Goal: Transaction & Acquisition: Purchase product/service

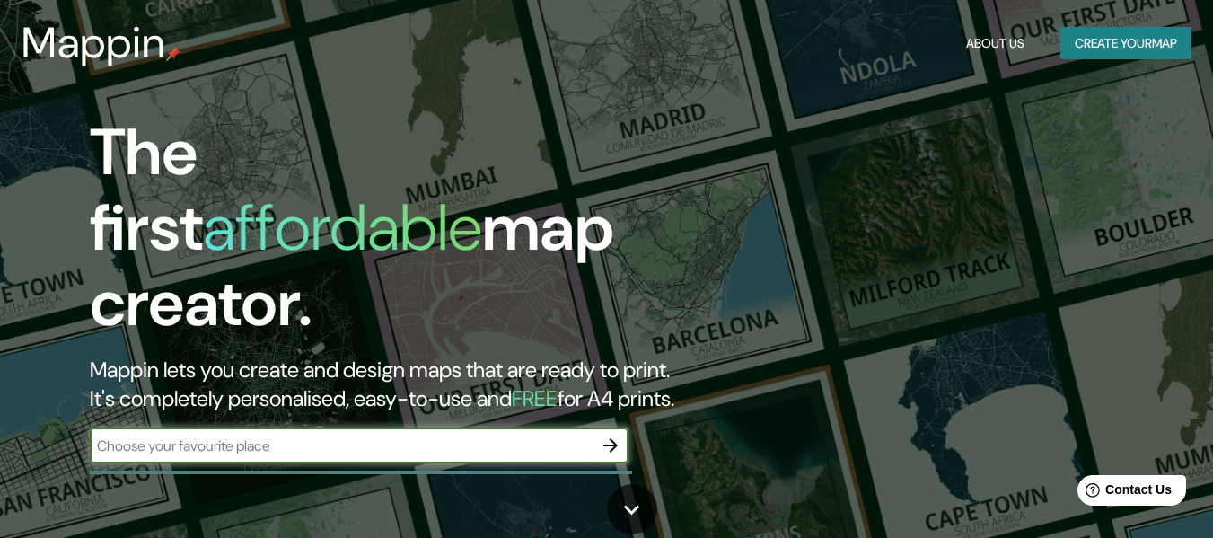
click at [601, 434] on icon "button" at bounding box center [611, 445] width 22 height 22
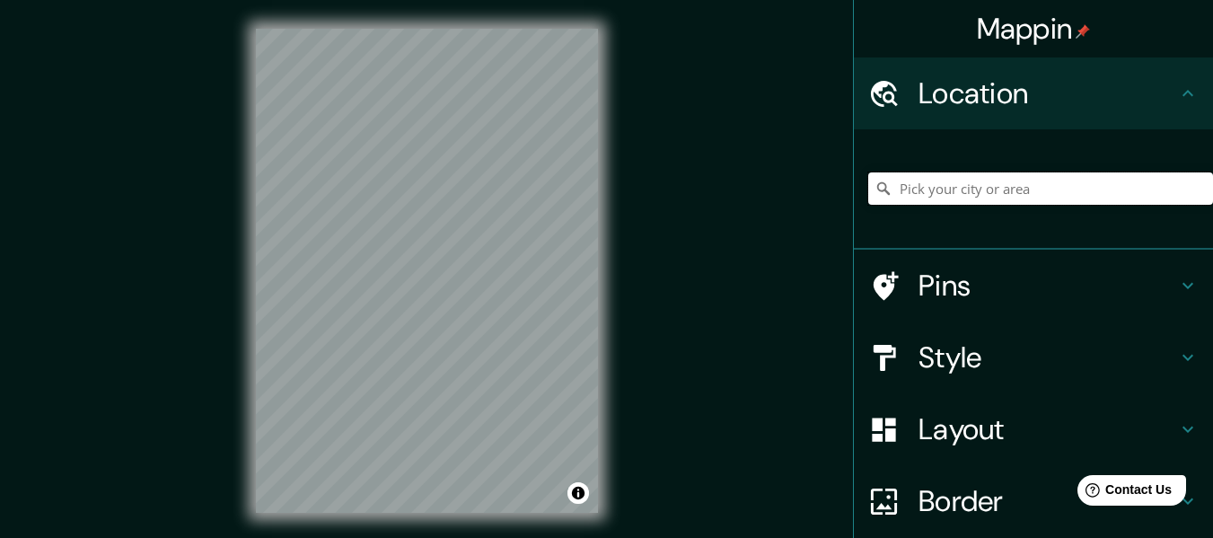
click at [894, 191] on input "Pick your city or area" at bounding box center [1040, 188] width 345 height 32
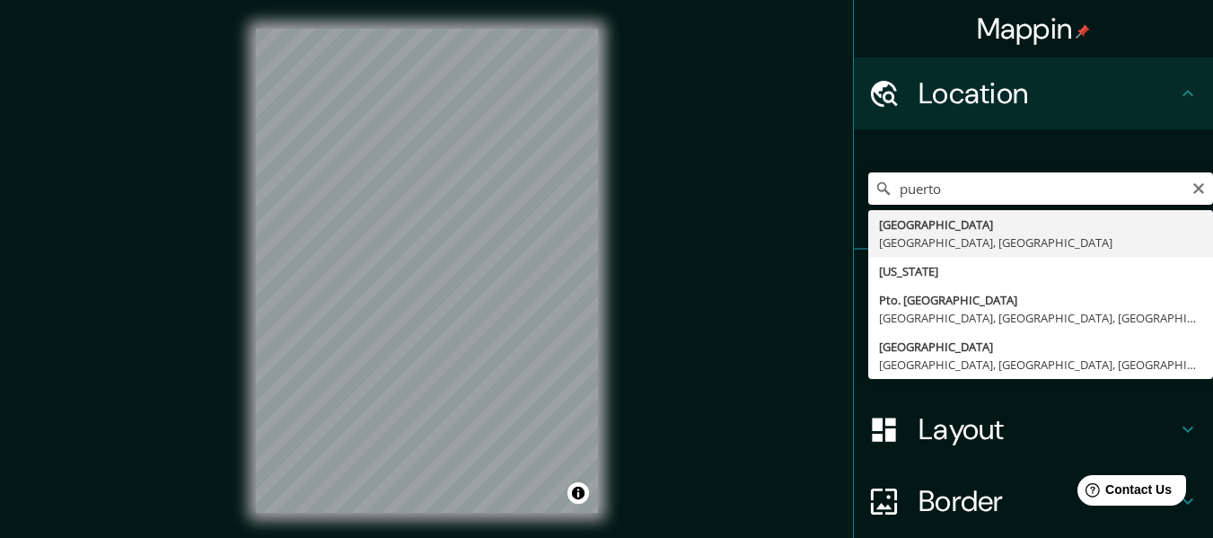
type input "[GEOGRAPHIC_DATA], [GEOGRAPHIC_DATA], [GEOGRAPHIC_DATA]"
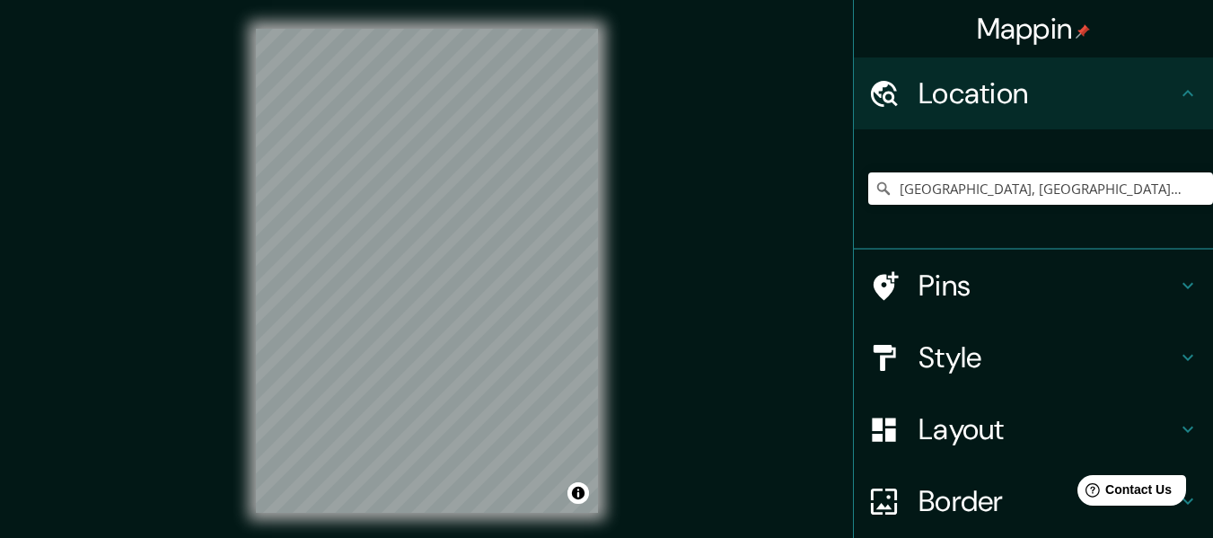
click at [983, 294] on h4 "Pins" at bounding box center [1047, 285] width 259 height 36
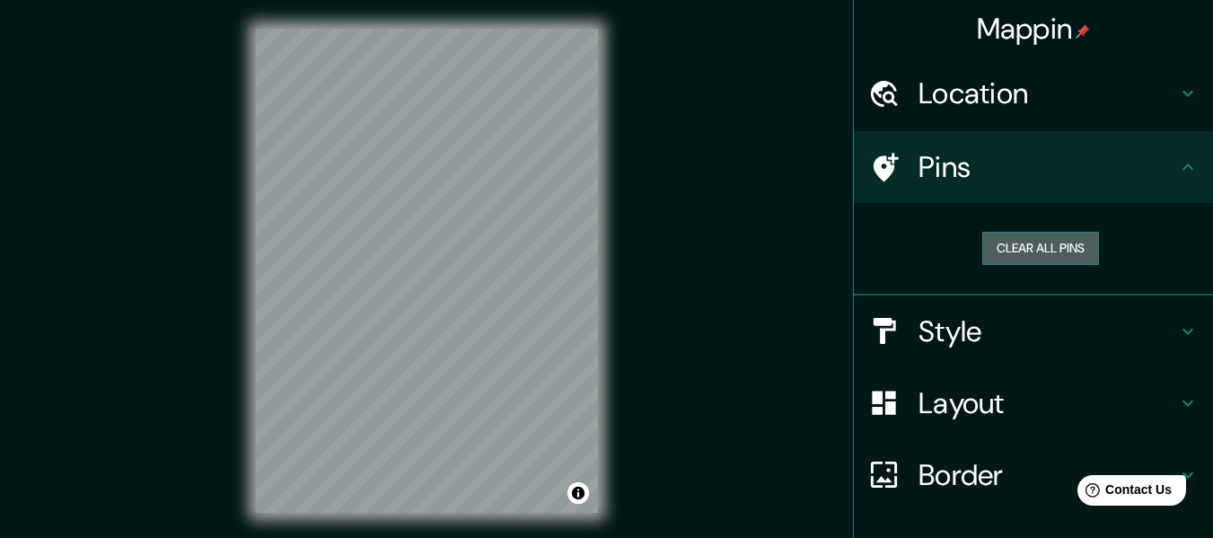
click at [986, 261] on button "Clear all pins" at bounding box center [1040, 248] width 117 height 33
click at [994, 255] on button "Clear all pins" at bounding box center [1040, 248] width 117 height 33
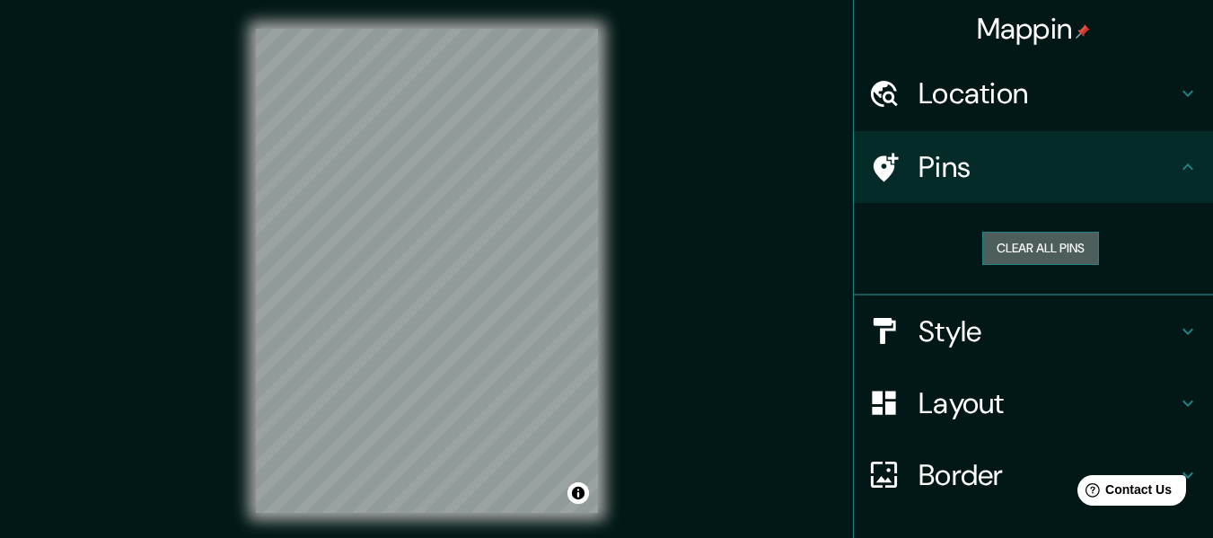
click at [994, 255] on button "Clear all pins" at bounding box center [1040, 248] width 117 height 33
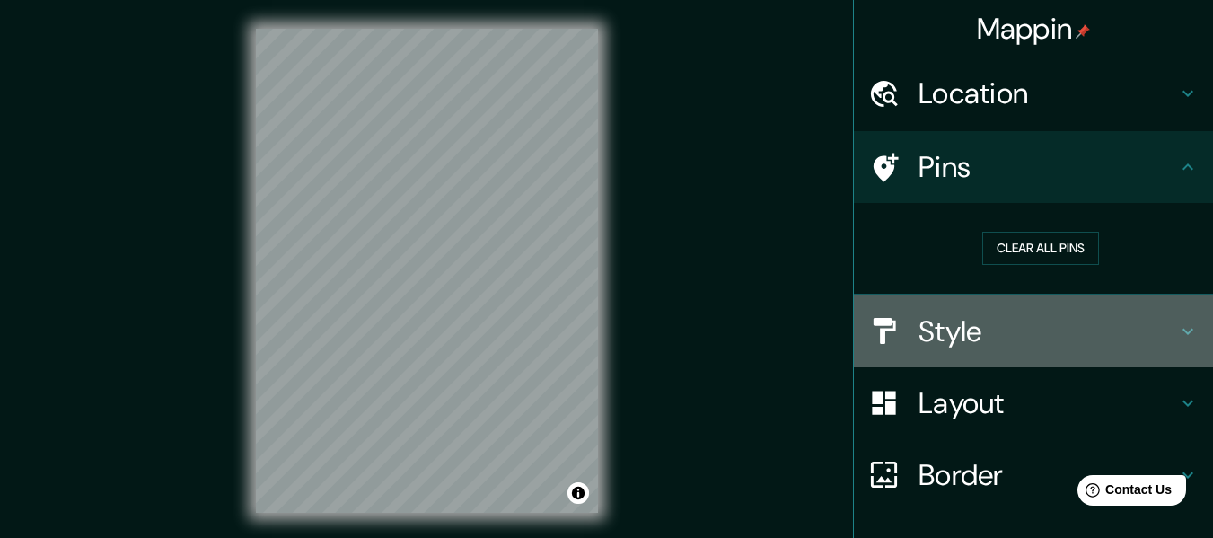
click at [976, 352] on div "Style" at bounding box center [1033, 331] width 359 height 72
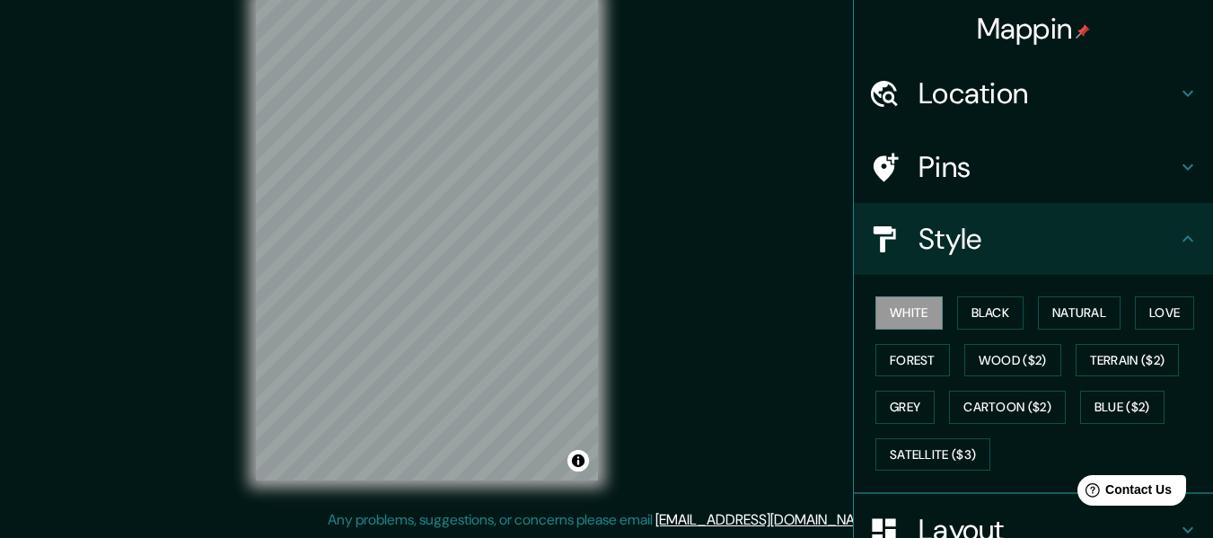
click at [711, 225] on div "Mappin Location Puerto Vallarta, Jalisco, México Pins Style White Black Natural…" at bounding box center [606, 253] width 1213 height 570
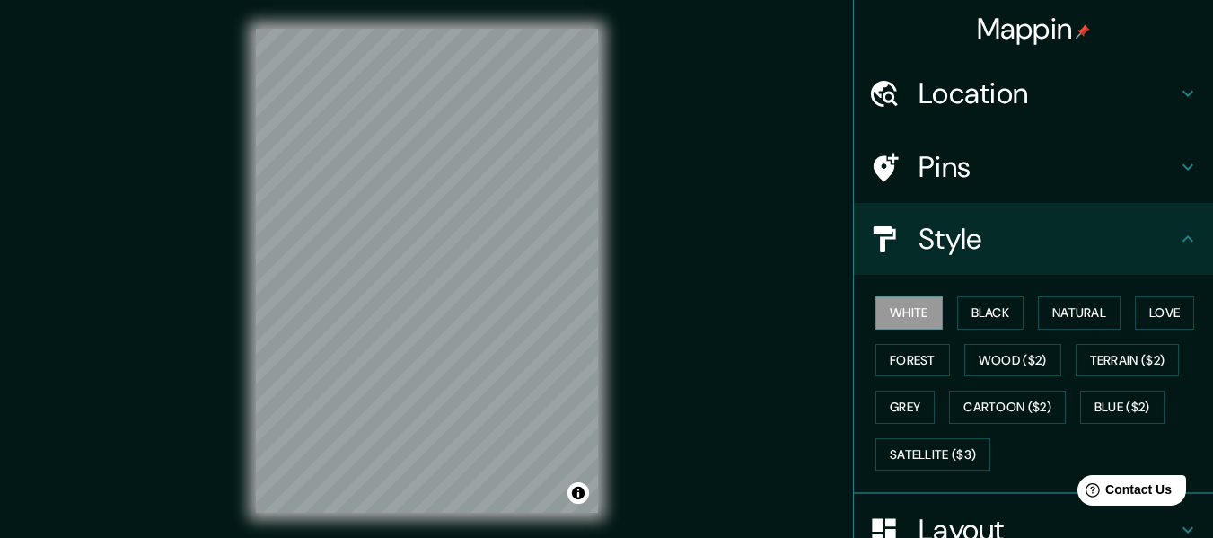
click at [749, 237] on div "Mappin Location Puerto Vallarta, Jalisco, México Pins Style White Black Natural…" at bounding box center [606, 285] width 1213 height 570
click at [996, 157] on h4 "Pins" at bounding box center [1047, 167] width 259 height 36
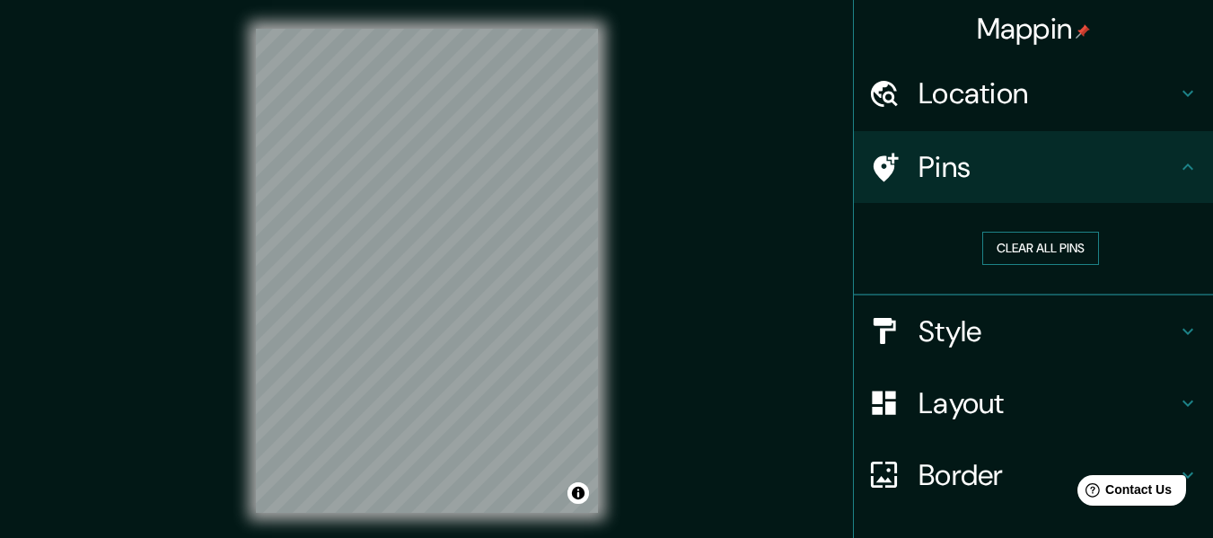
click at [1009, 236] on button "Clear all pins" at bounding box center [1040, 248] width 117 height 33
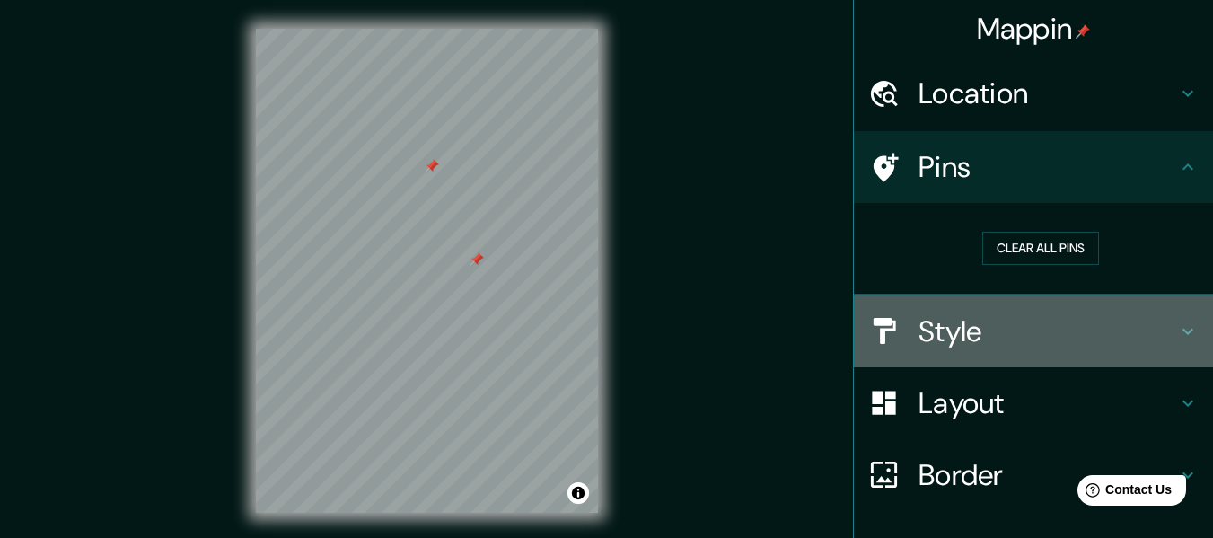
click at [959, 313] on h4 "Style" at bounding box center [1047, 331] width 259 height 36
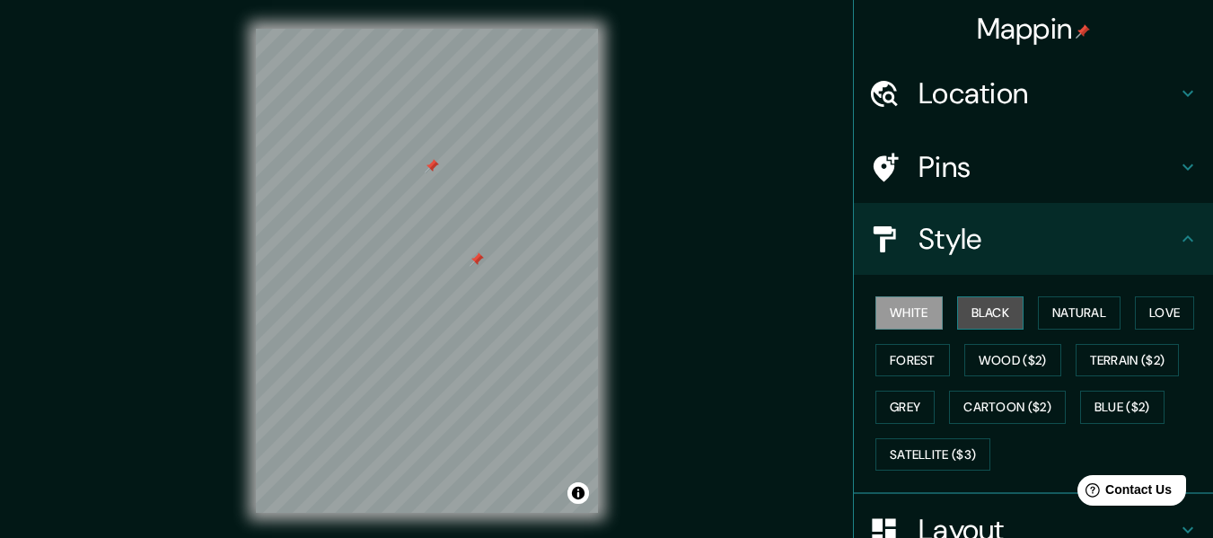
click at [998, 315] on button "Black" at bounding box center [990, 312] width 67 height 33
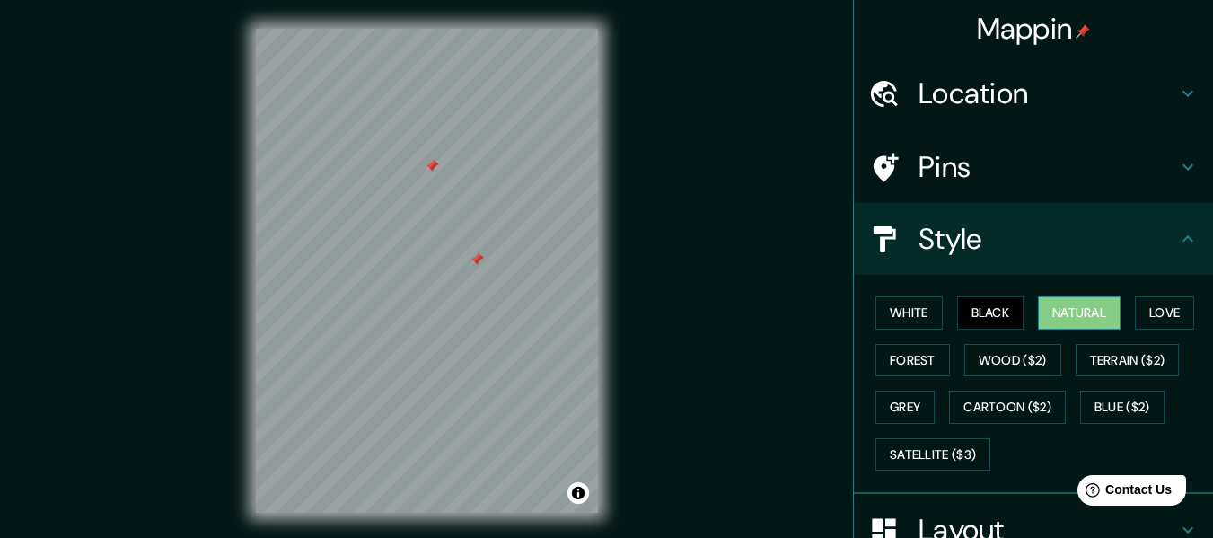
click at [1058, 308] on button "Natural" at bounding box center [1079, 312] width 83 height 33
click at [1142, 307] on button "Love" at bounding box center [1164, 312] width 59 height 33
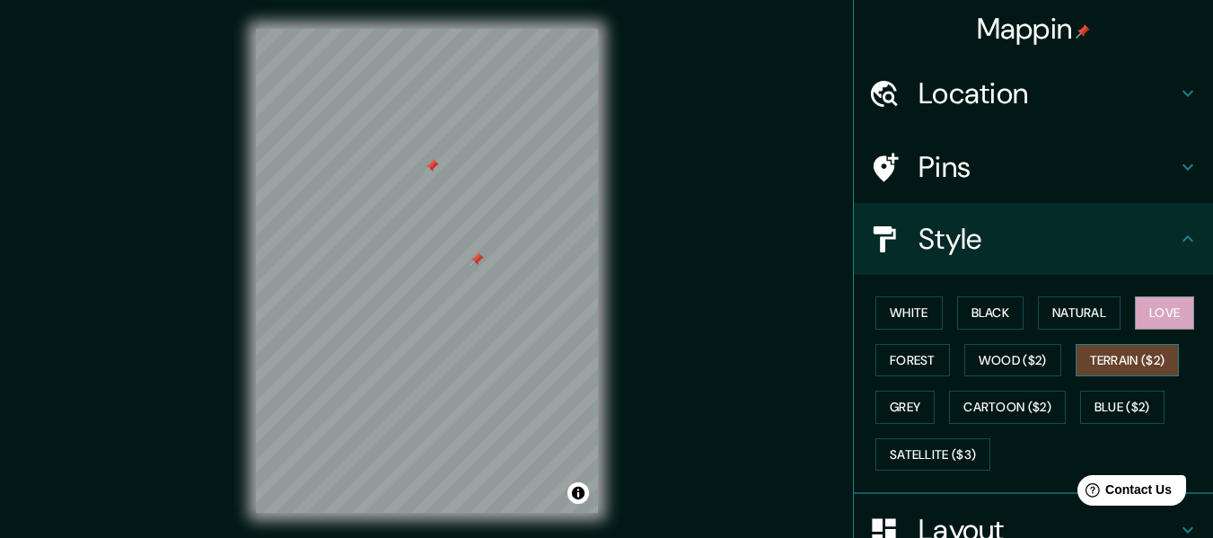
click at [1142, 359] on button "Terrain ($2)" at bounding box center [1127, 360] width 104 height 33
click at [1029, 361] on button "Wood ($2)" at bounding box center [1012, 360] width 97 height 33
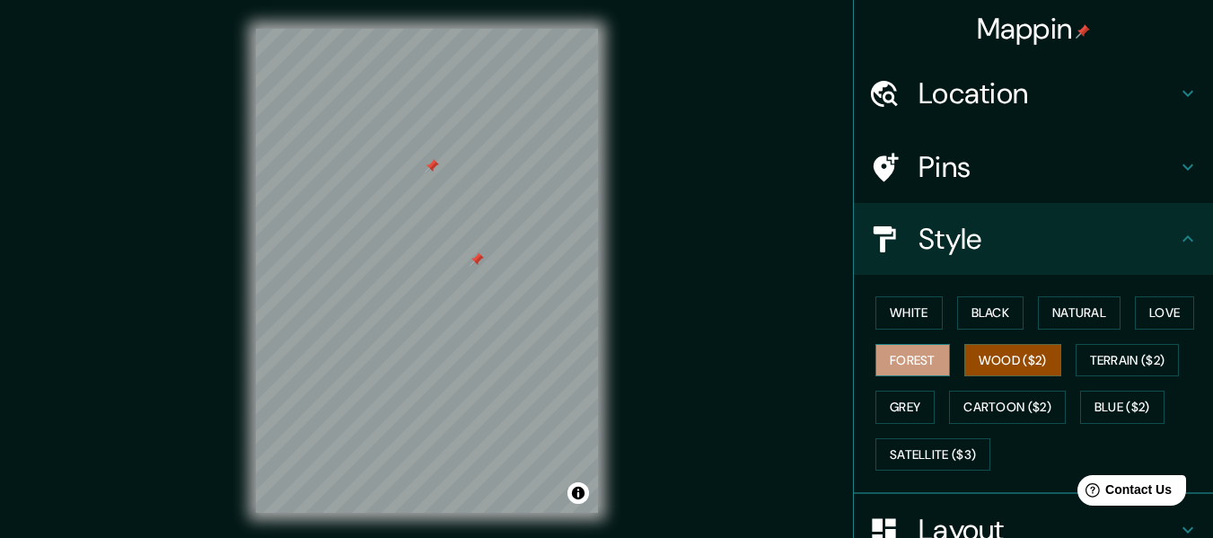
click at [932, 362] on button "Forest" at bounding box center [912, 360] width 74 height 33
click at [903, 401] on button "Grey" at bounding box center [904, 406] width 59 height 33
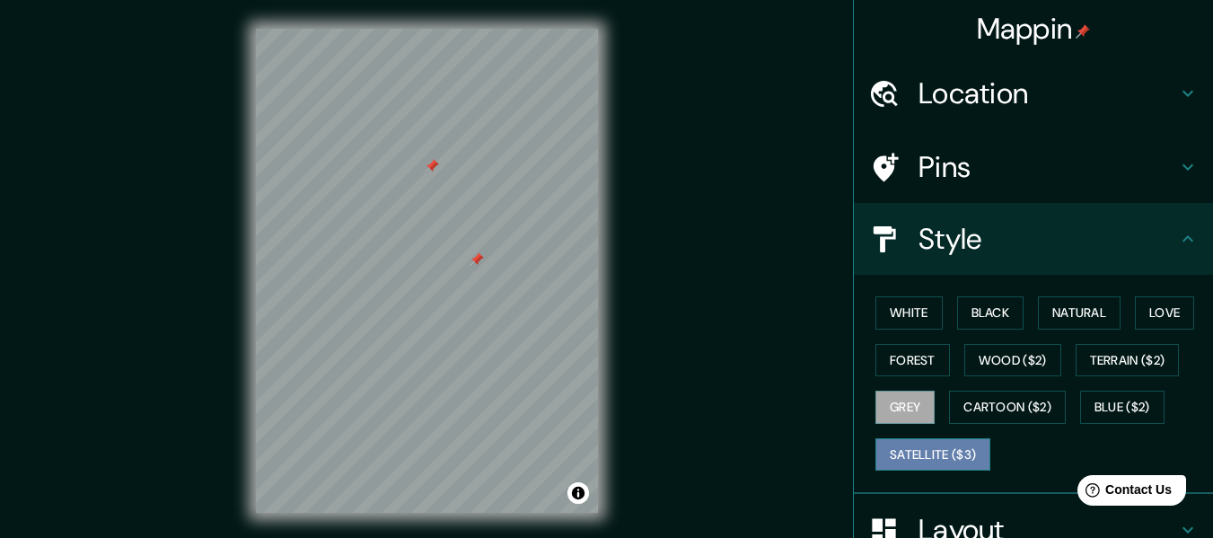
click at [933, 439] on button "Satellite ($3)" at bounding box center [932, 454] width 115 height 33
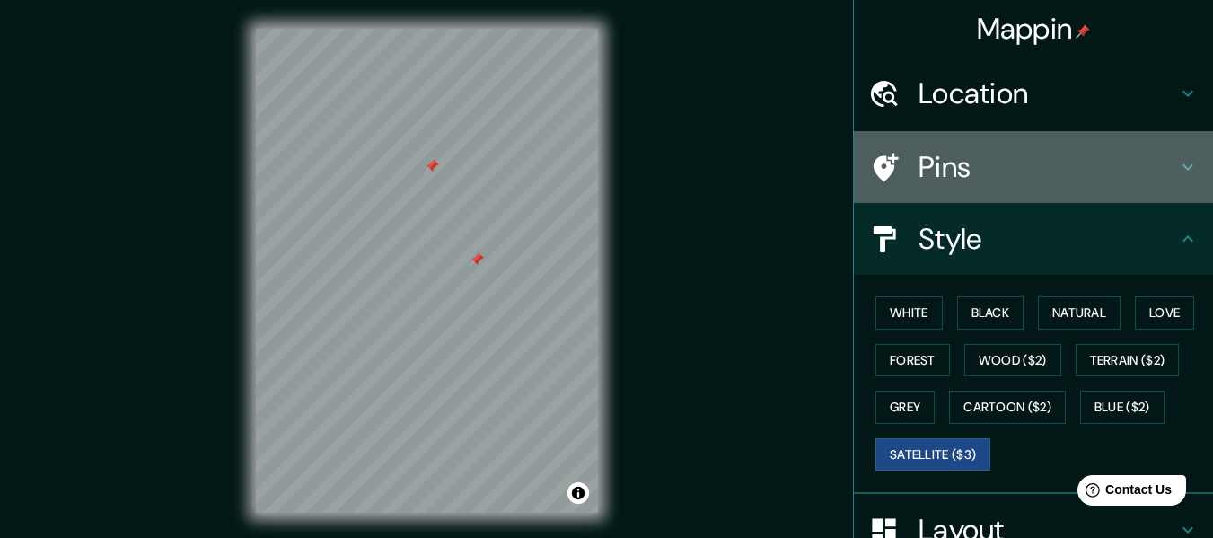
click at [1022, 180] on h4 "Pins" at bounding box center [1047, 167] width 259 height 36
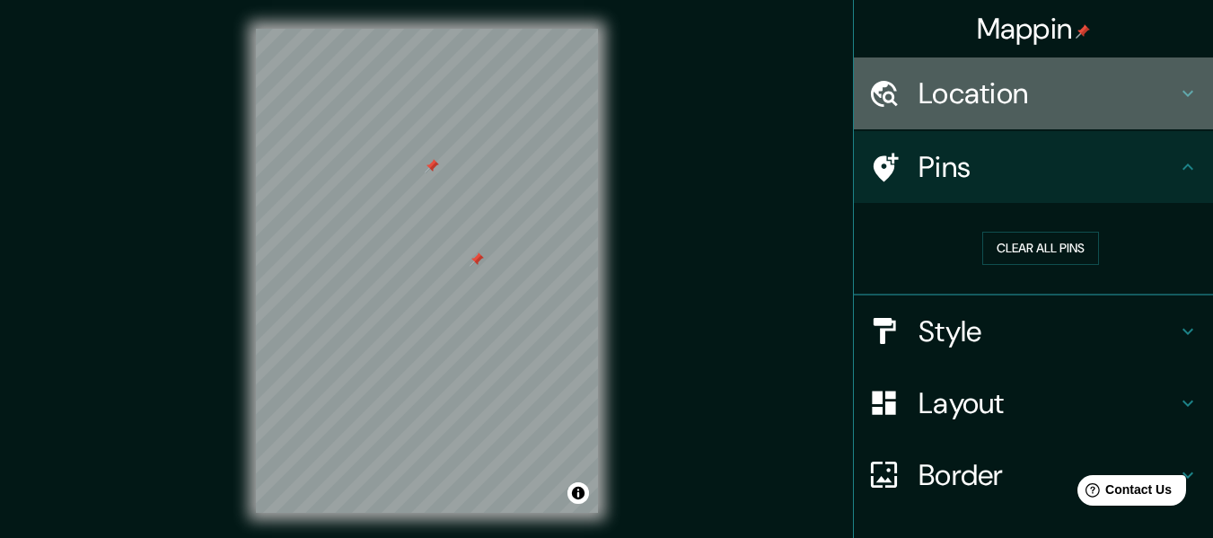
click at [986, 95] on h4 "Location" at bounding box center [1047, 93] width 259 height 36
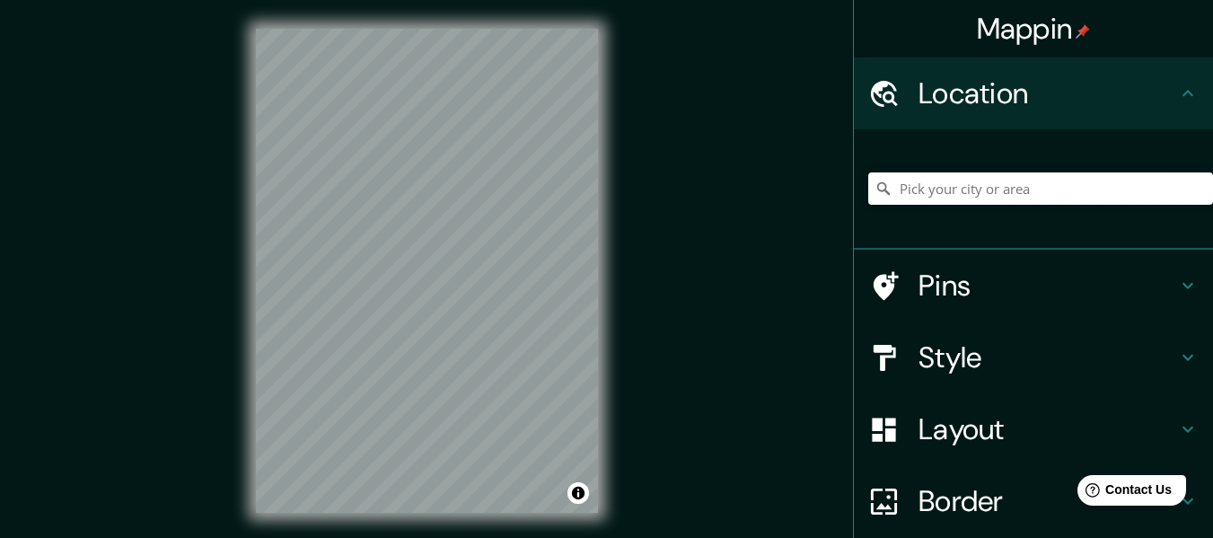
click at [967, 195] on input "Pick your city or area" at bounding box center [1040, 188] width 345 height 32
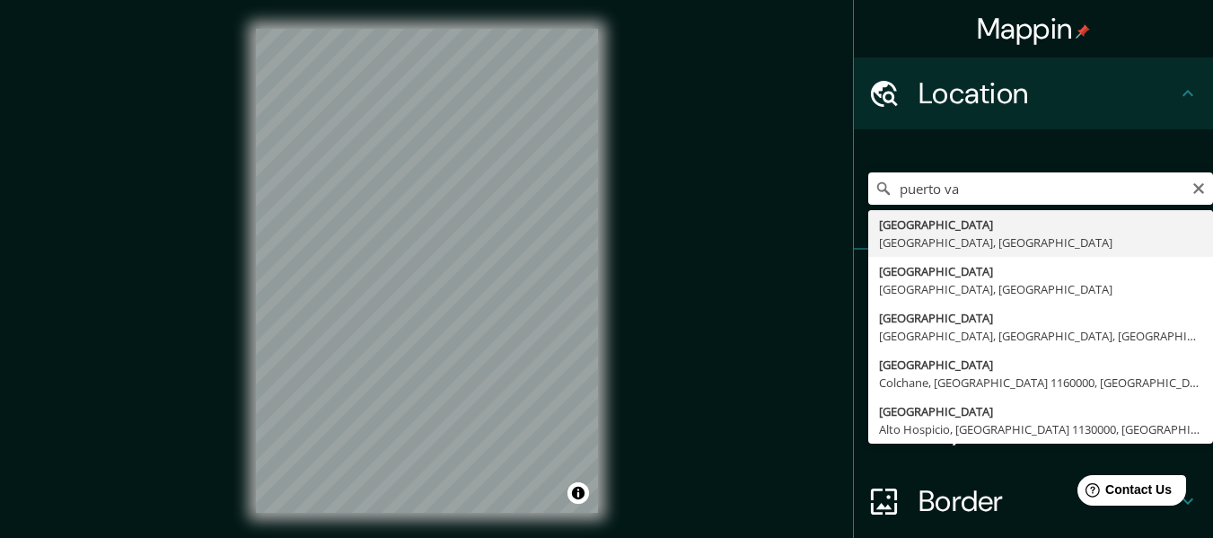
type input "[GEOGRAPHIC_DATA], [GEOGRAPHIC_DATA], [GEOGRAPHIC_DATA]"
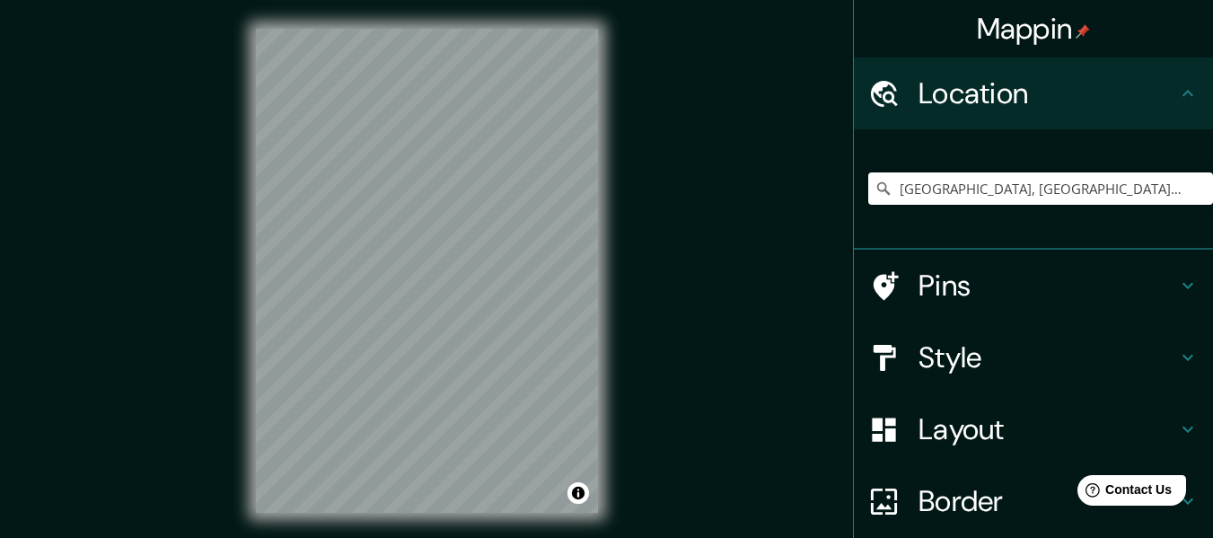
click at [960, 339] on h4 "Style" at bounding box center [1047, 357] width 259 height 36
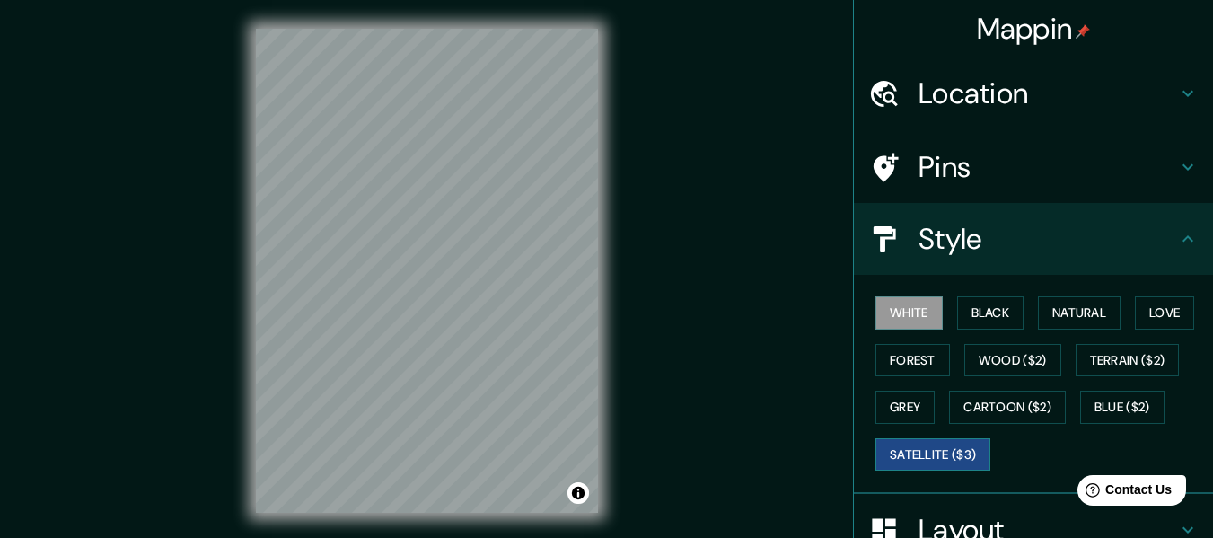
click at [960, 450] on button "Satellite ($3)" at bounding box center [932, 454] width 115 height 33
click at [890, 402] on button "Grey" at bounding box center [904, 406] width 59 height 33
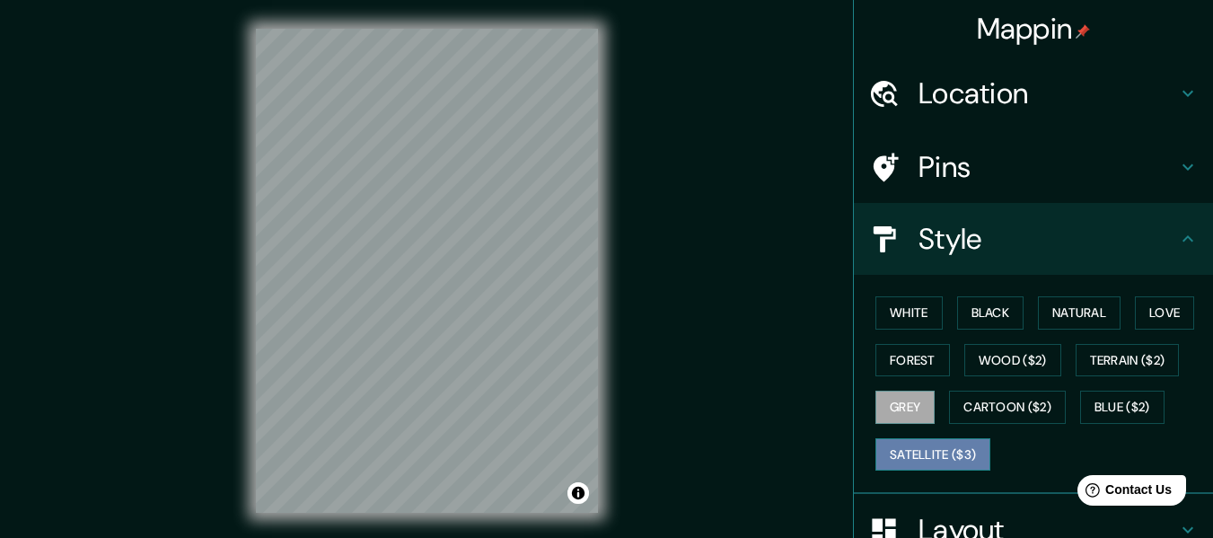
click at [946, 444] on button "Satellite ($3)" at bounding box center [932, 454] width 115 height 33
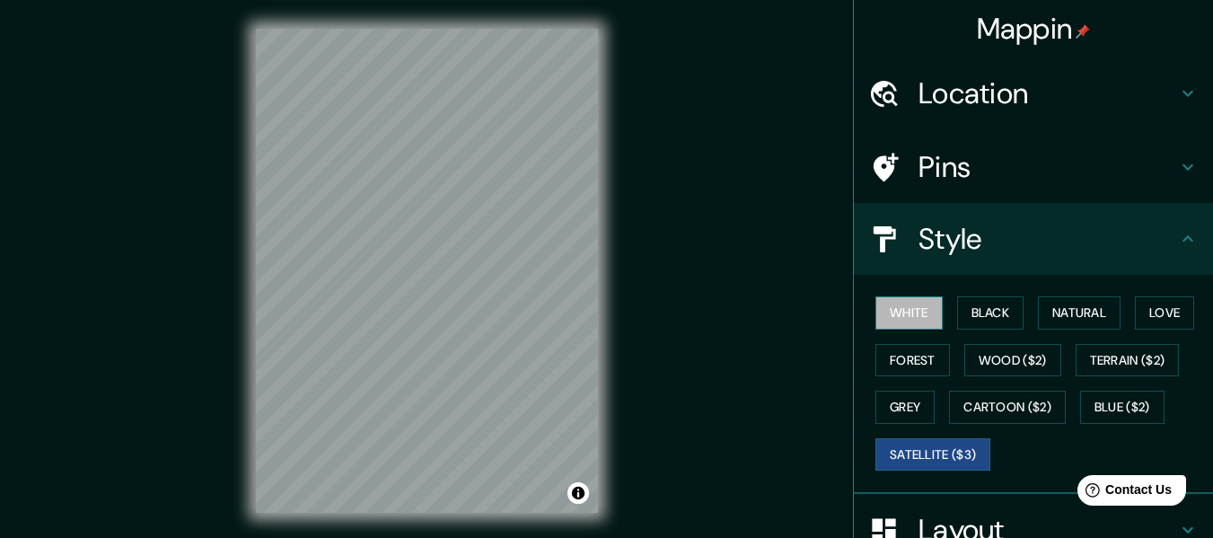
click at [918, 310] on button "White" at bounding box center [908, 312] width 67 height 33
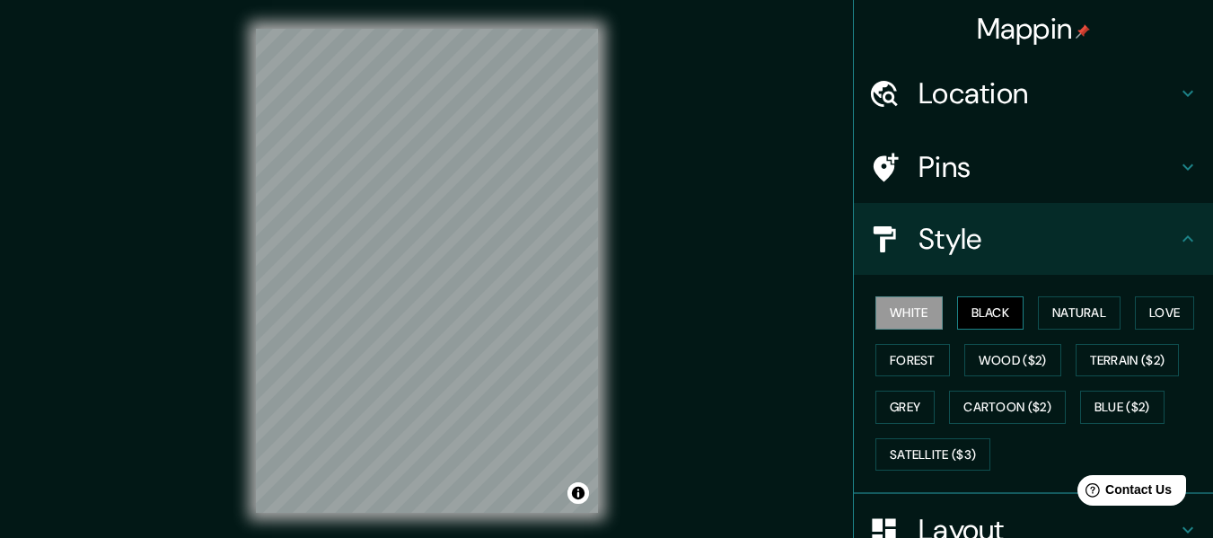
click at [957, 313] on button "Black" at bounding box center [990, 312] width 67 height 33
click at [1044, 308] on button "Natural" at bounding box center [1079, 312] width 83 height 33
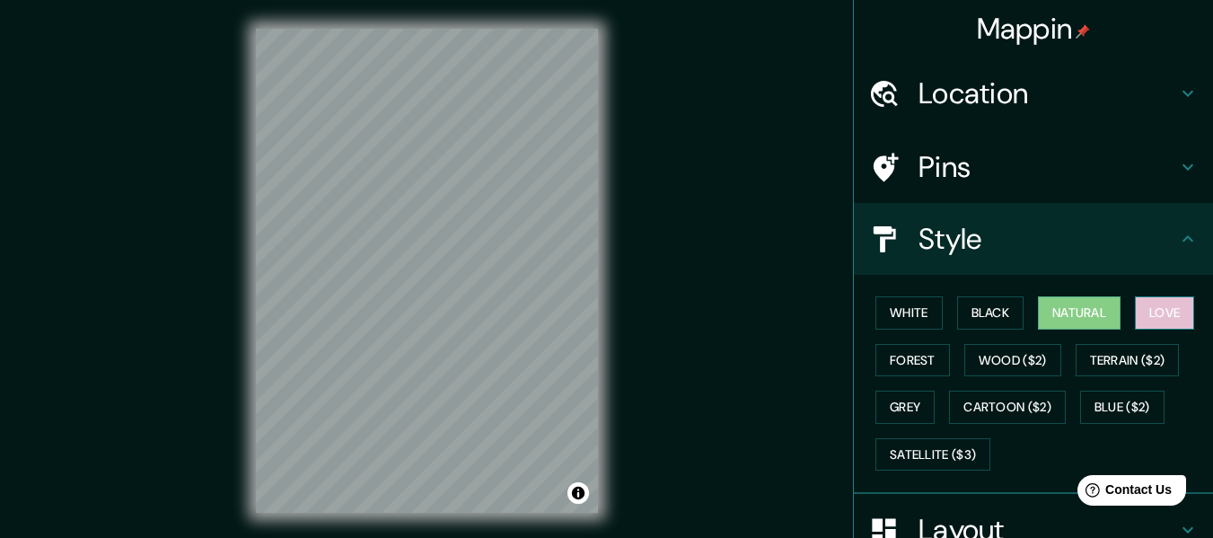
click at [1154, 324] on button "Love" at bounding box center [1164, 312] width 59 height 33
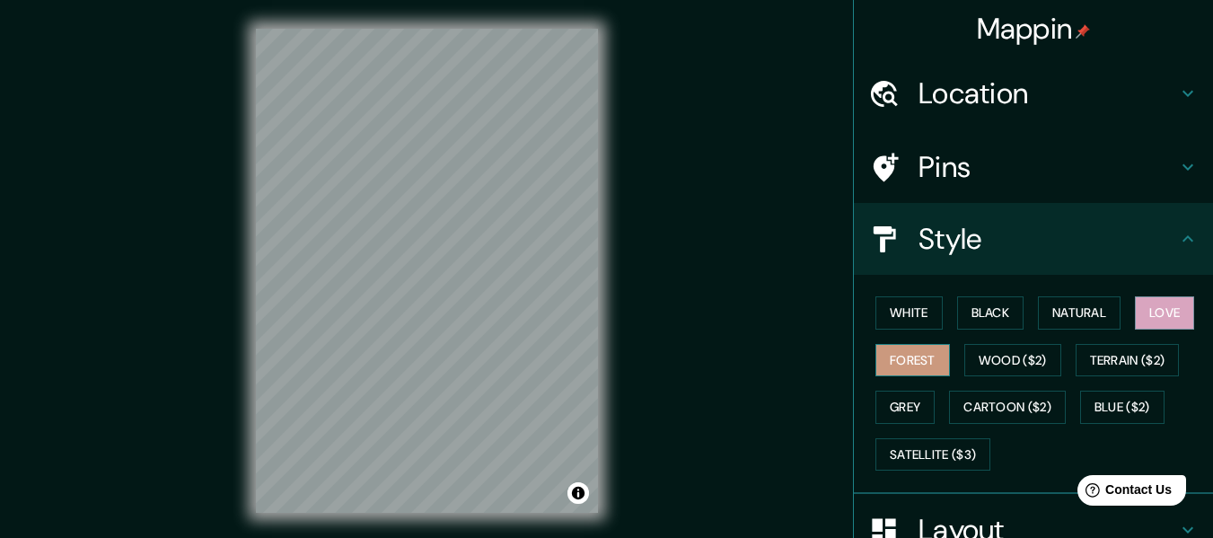
click at [888, 366] on button "Forest" at bounding box center [912, 360] width 74 height 33
click at [1150, 311] on button "Love" at bounding box center [1164, 312] width 59 height 33
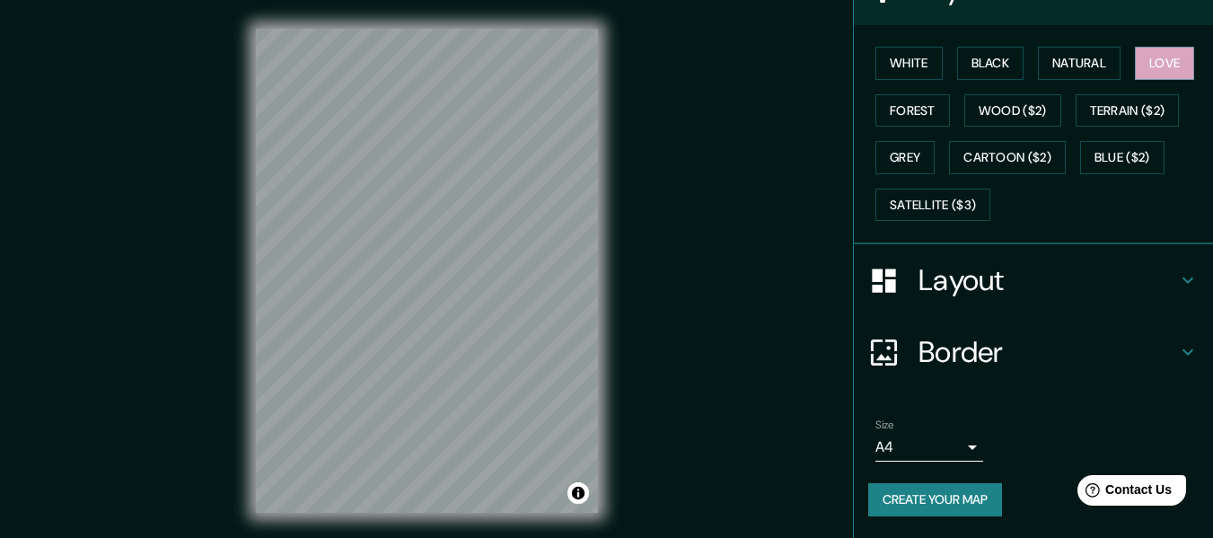
click at [963, 281] on h4 "Layout" at bounding box center [1047, 280] width 259 height 36
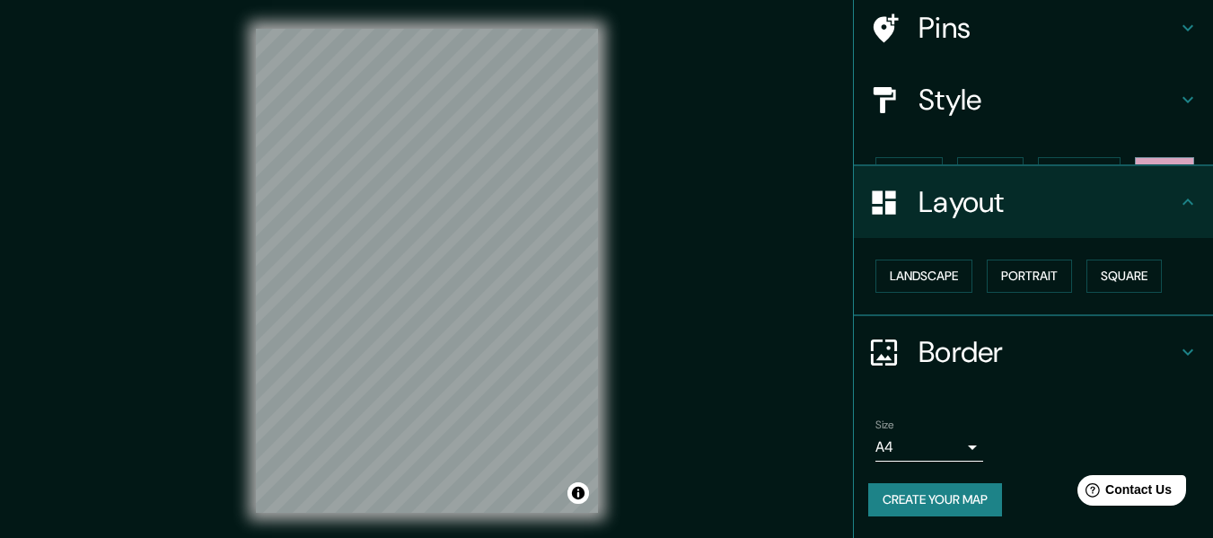
scroll to position [108, 0]
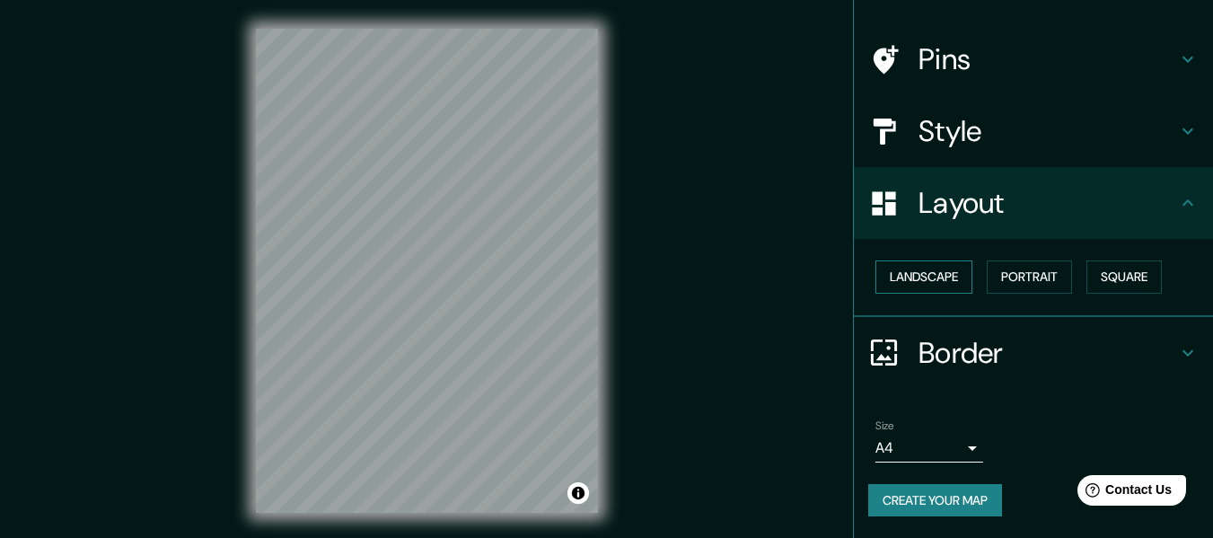
click at [940, 271] on button "Landscape" at bounding box center [923, 276] width 97 height 33
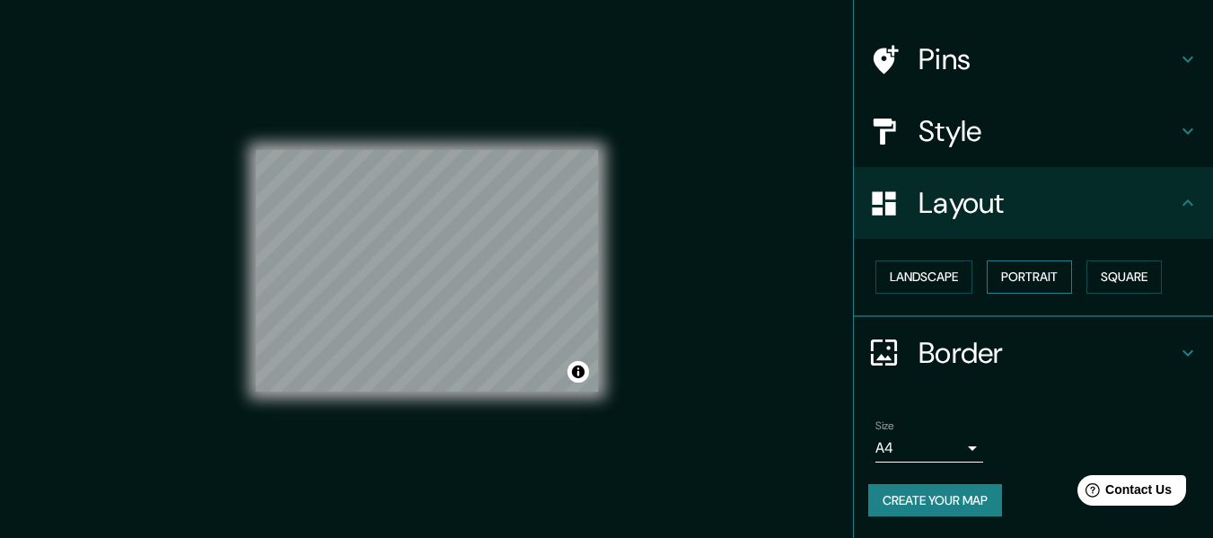
click at [1022, 272] on button "Portrait" at bounding box center [1028, 276] width 85 height 33
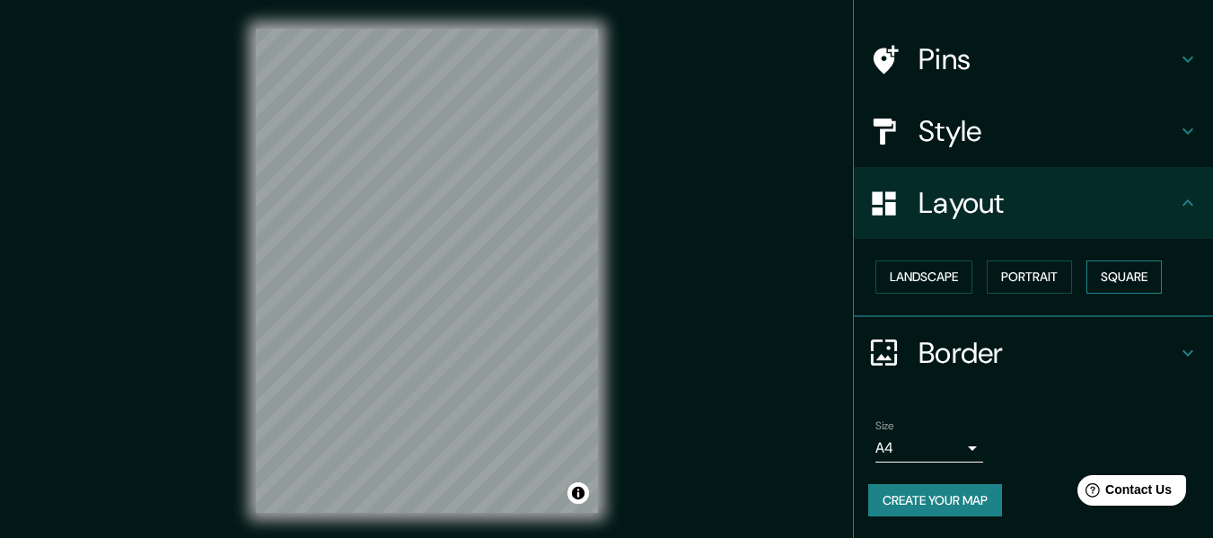
click at [1109, 268] on button "Square" at bounding box center [1123, 276] width 75 height 33
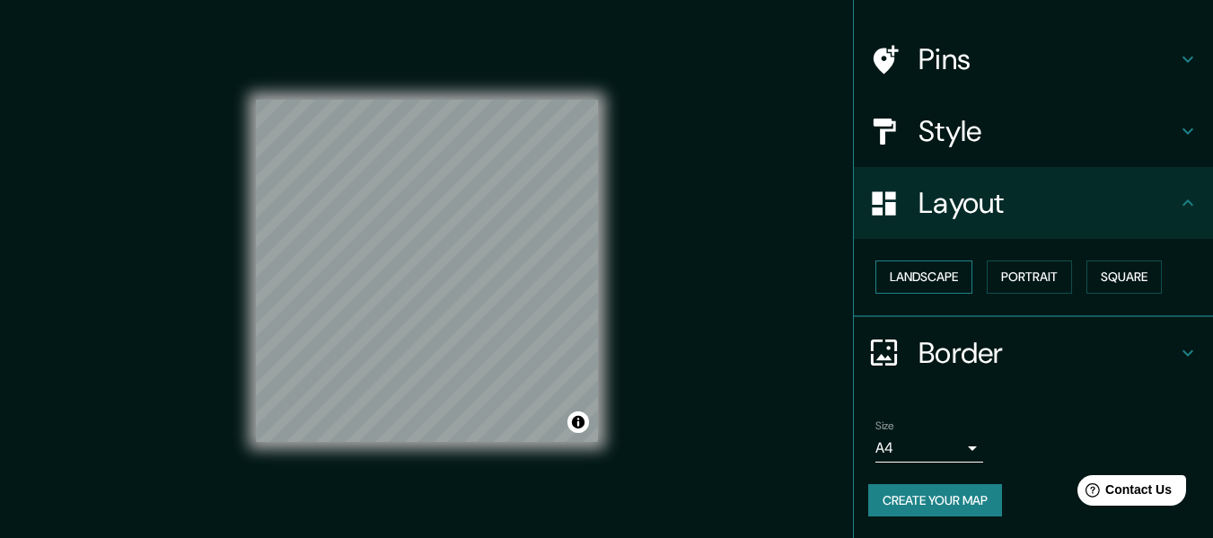
click at [943, 276] on button "Landscape" at bounding box center [923, 276] width 97 height 33
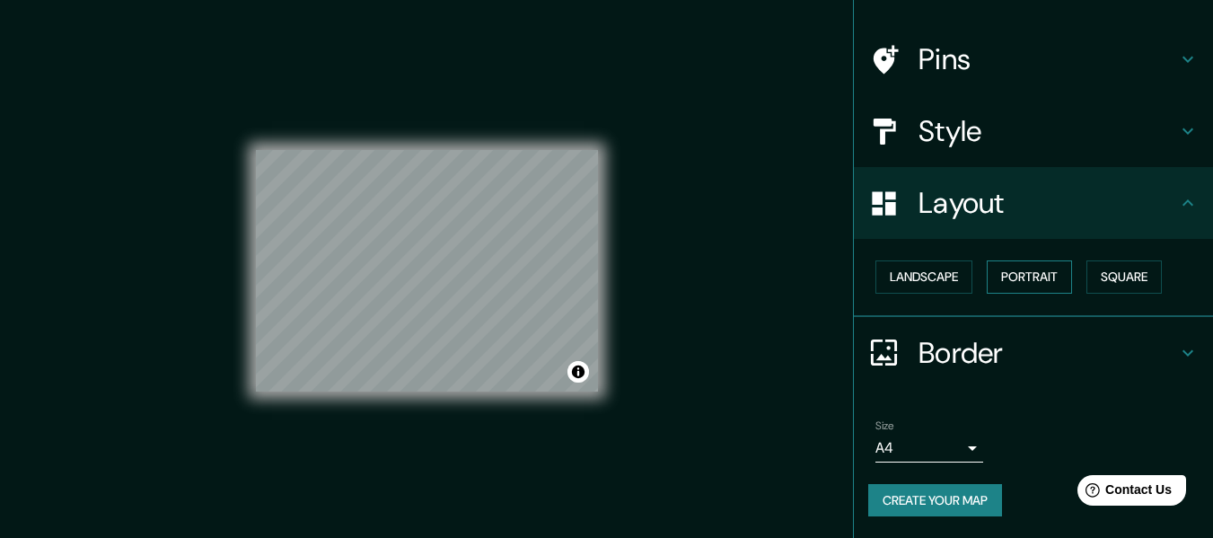
click at [1022, 274] on button "Portrait" at bounding box center [1028, 276] width 85 height 33
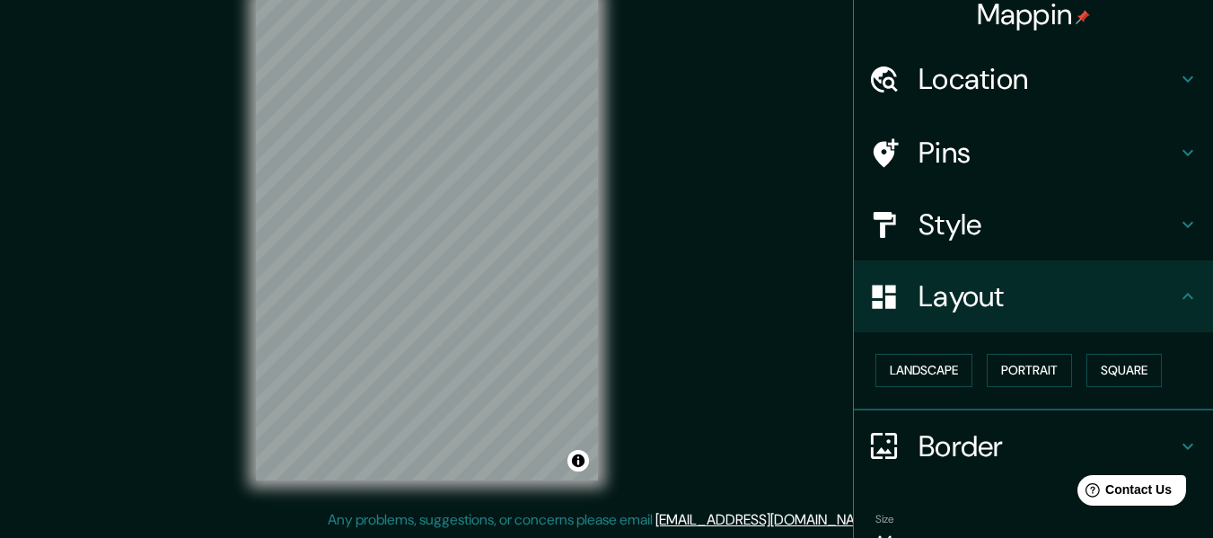
scroll to position [0, 0]
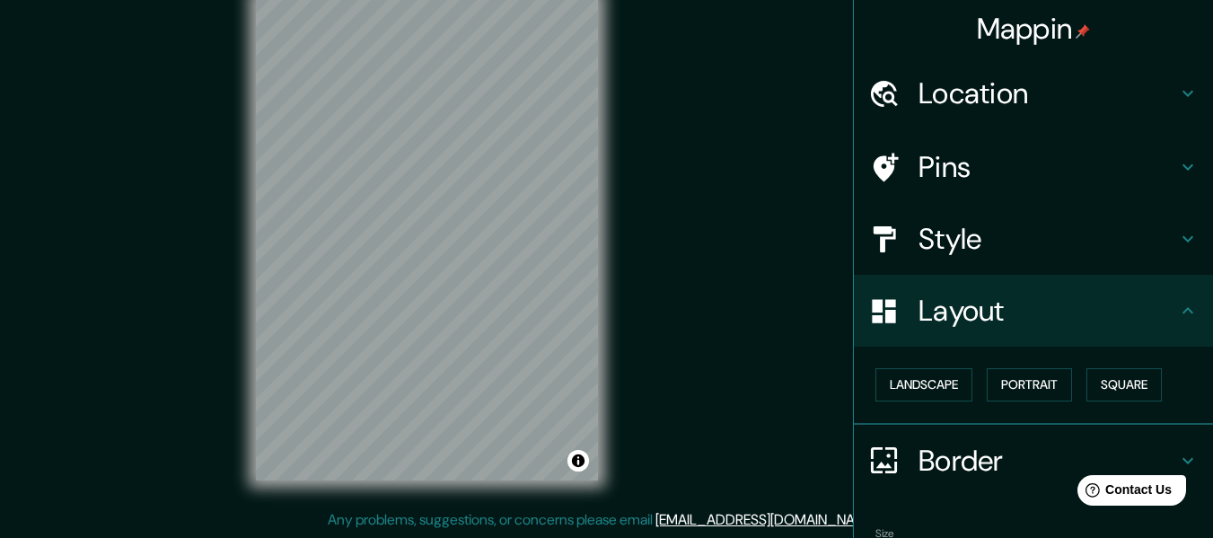
click at [1008, 229] on h4 "Style" at bounding box center [1047, 239] width 259 height 36
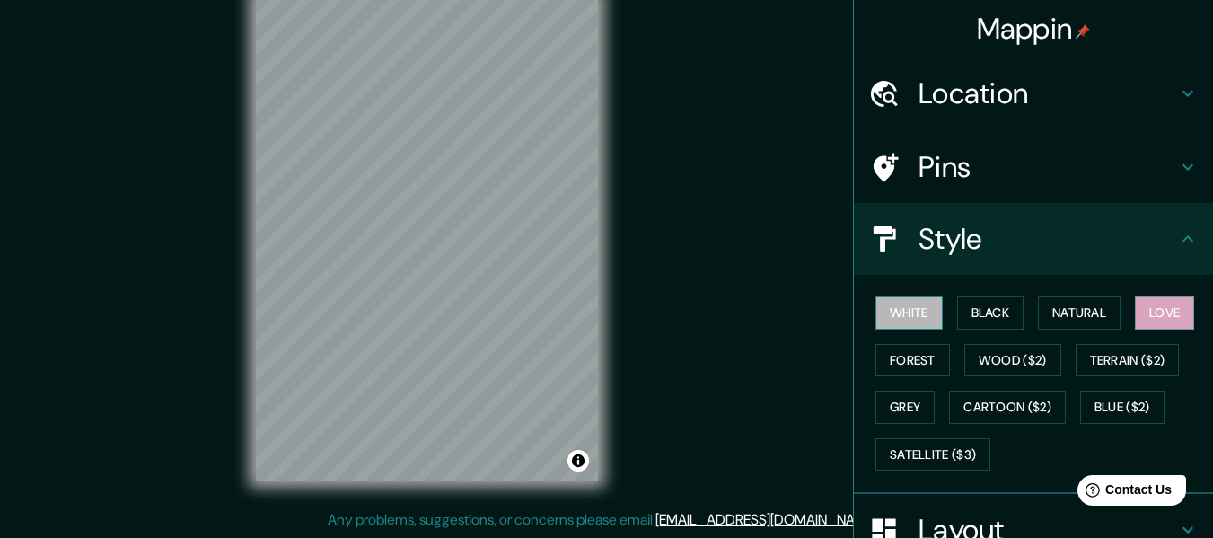
click at [891, 326] on button "White" at bounding box center [908, 312] width 67 height 33
click at [1155, 308] on button "Love" at bounding box center [1164, 312] width 59 height 33
click at [978, 157] on h4 "Pins" at bounding box center [1047, 167] width 259 height 36
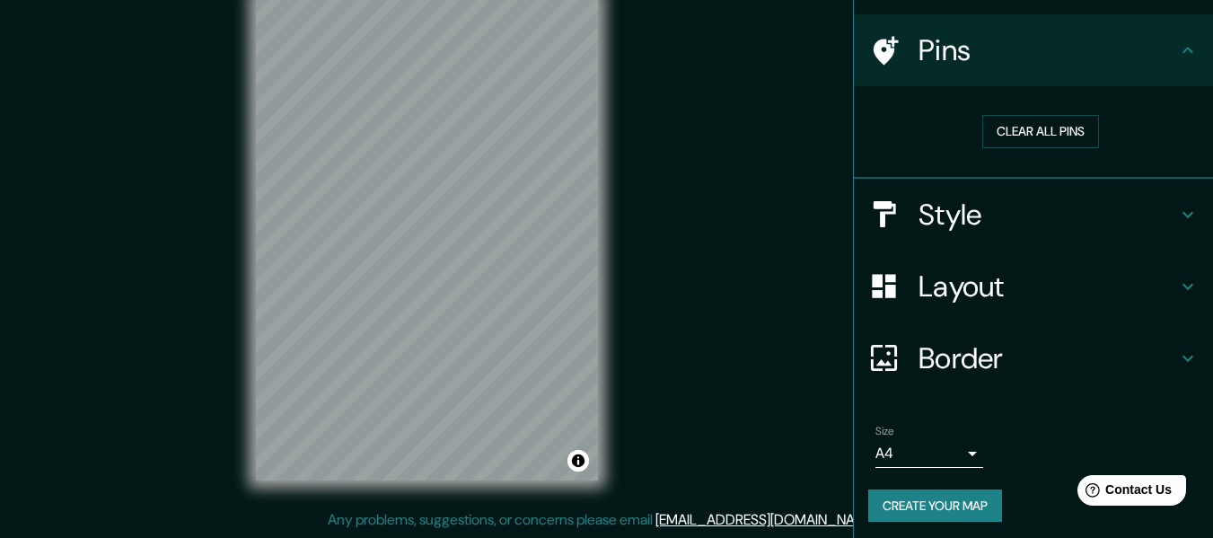
scroll to position [122, 0]
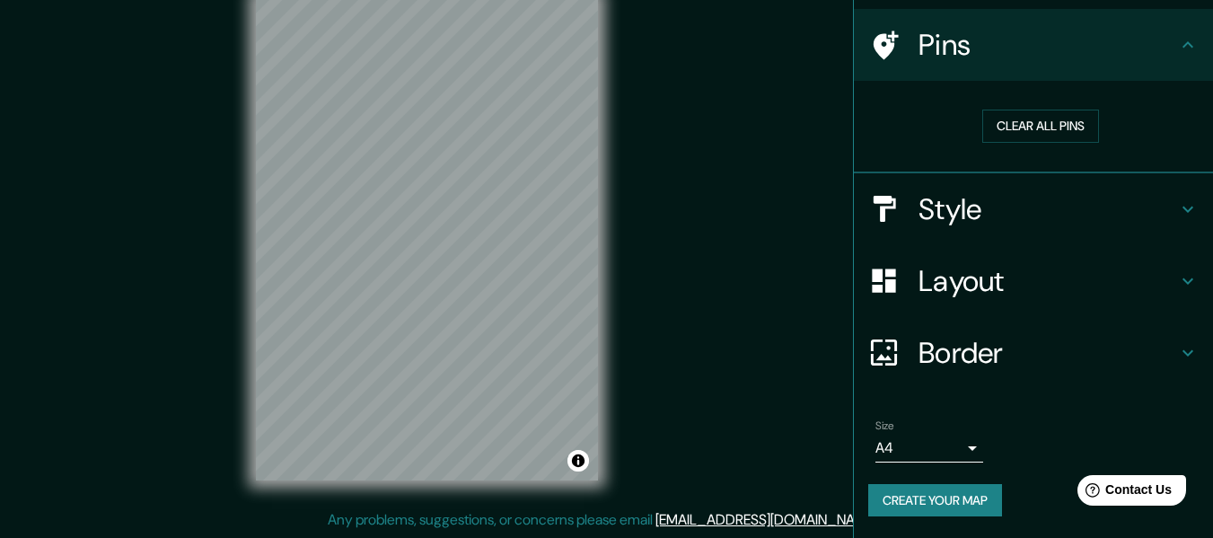
click at [997, 364] on h4 "Border" at bounding box center [1047, 353] width 259 height 36
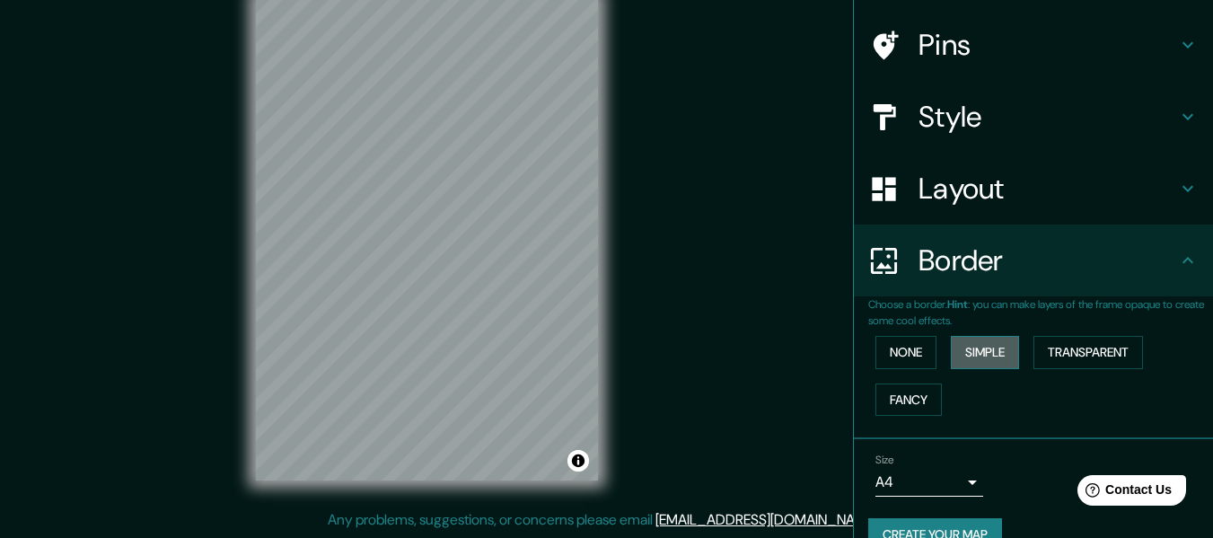
click at [973, 349] on button "Simple" at bounding box center [985, 352] width 68 height 33
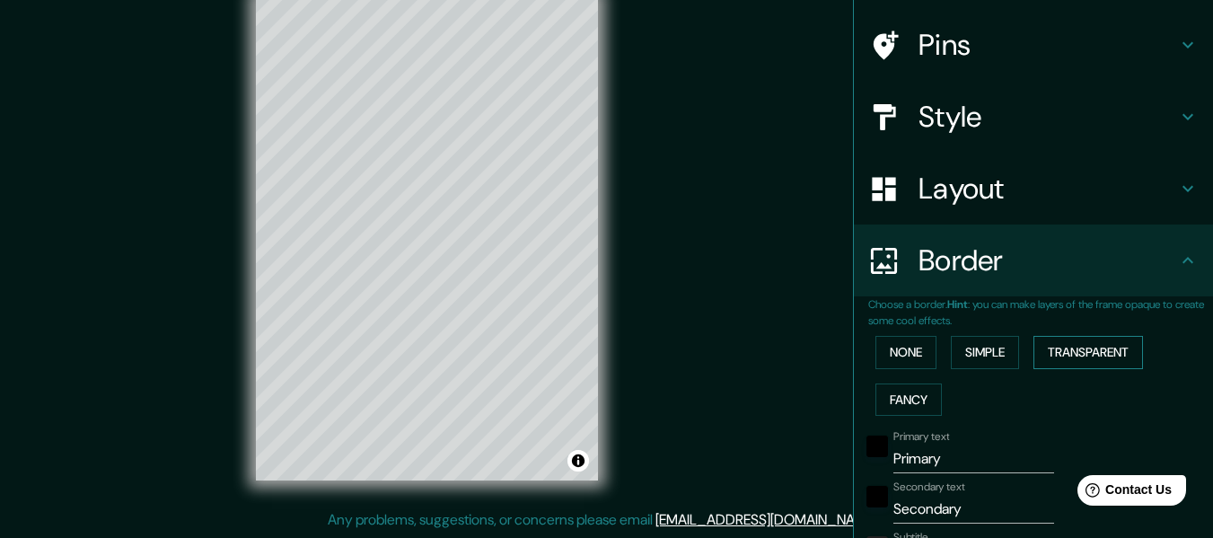
click at [1058, 357] on button "Transparent" at bounding box center [1088, 352] width 110 height 33
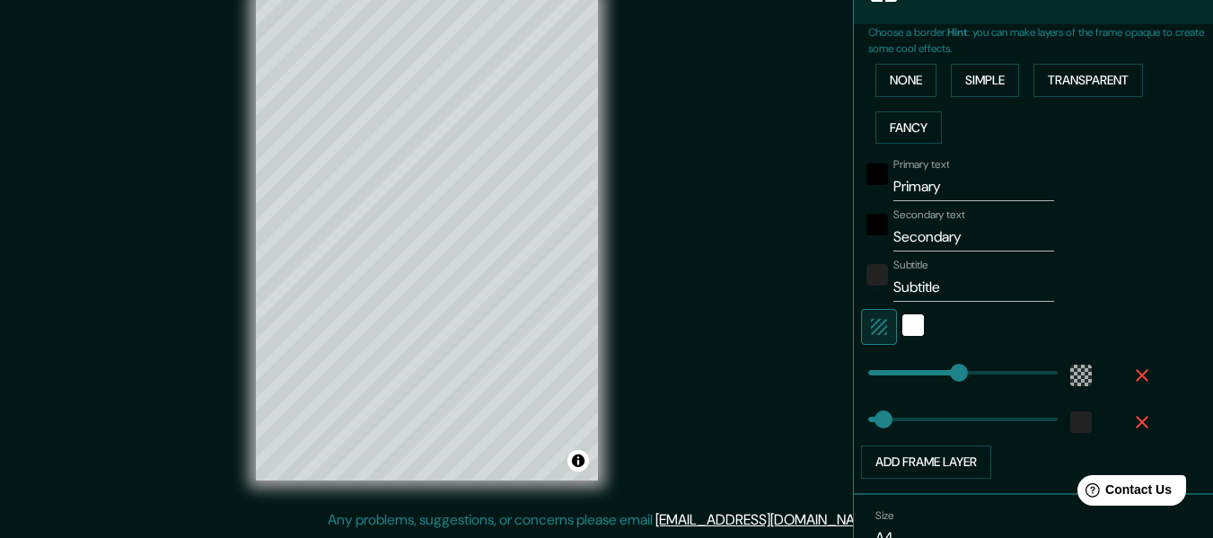
scroll to position [304, 0]
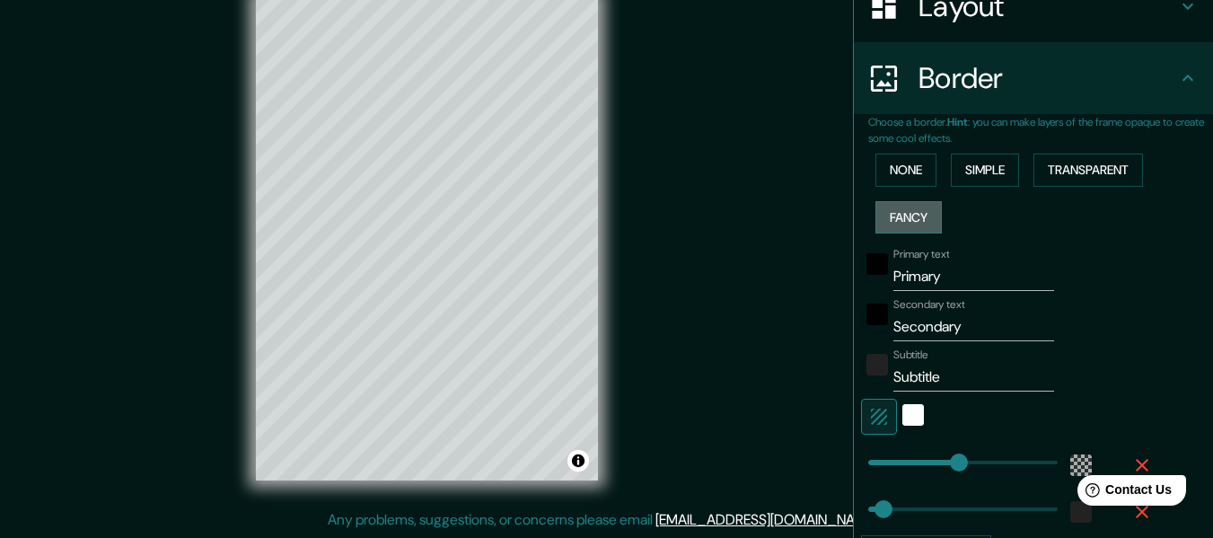
click at [905, 204] on button "Fancy" at bounding box center [908, 217] width 66 height 33
click at [901, 165] on button "None" at bounding box center [905, 169] width 61 height 33
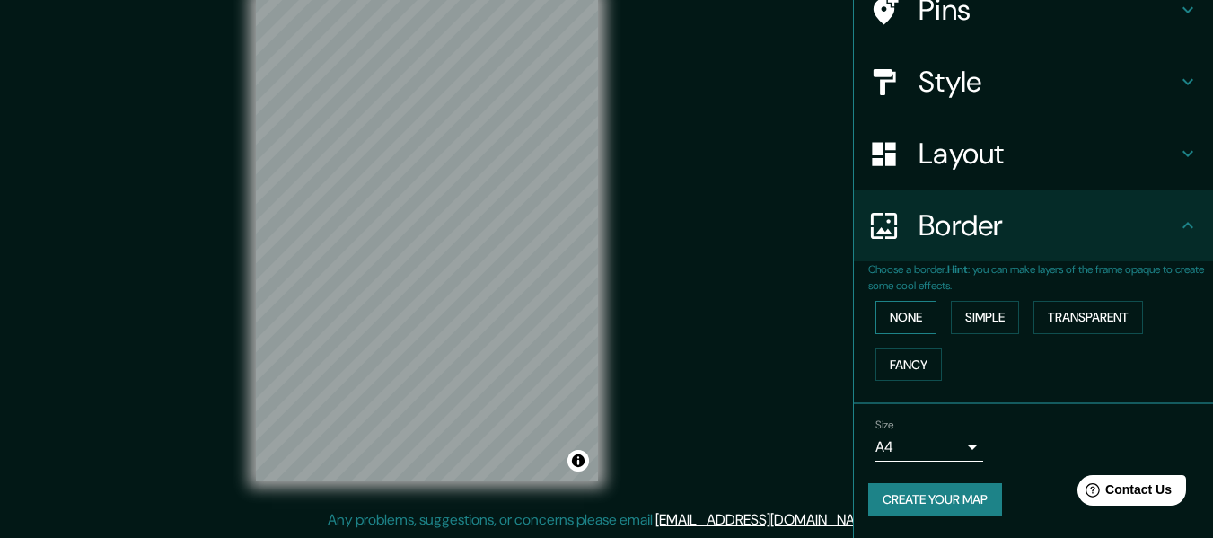
scroll to position [157, 0]
click at [927, 504] on button "Create your map" at bounding box center [935, 499] width 134 height 33
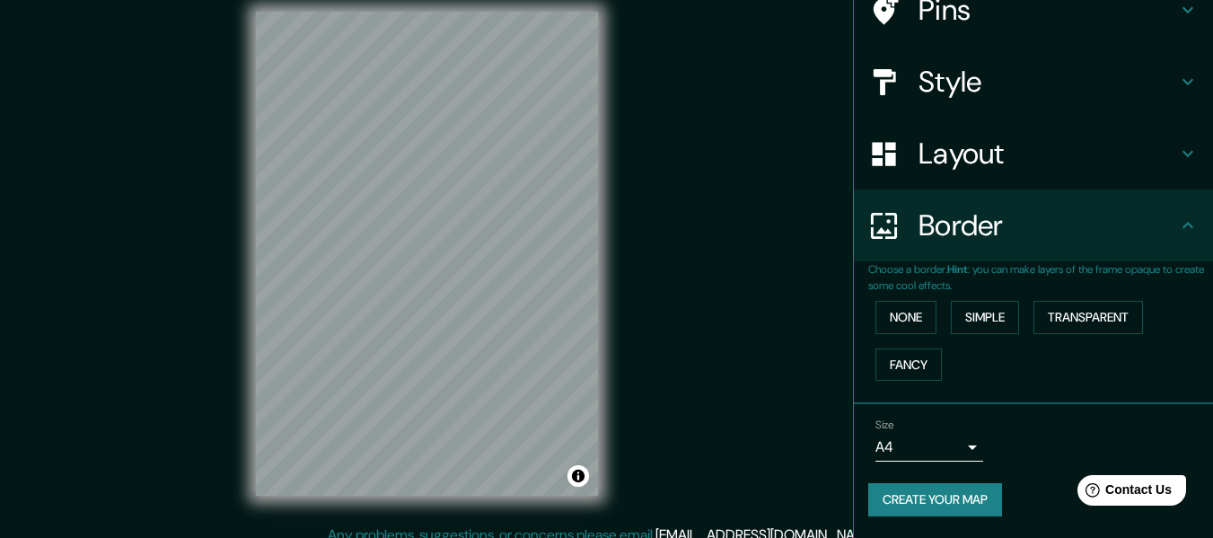
scroll to position [32, 0]
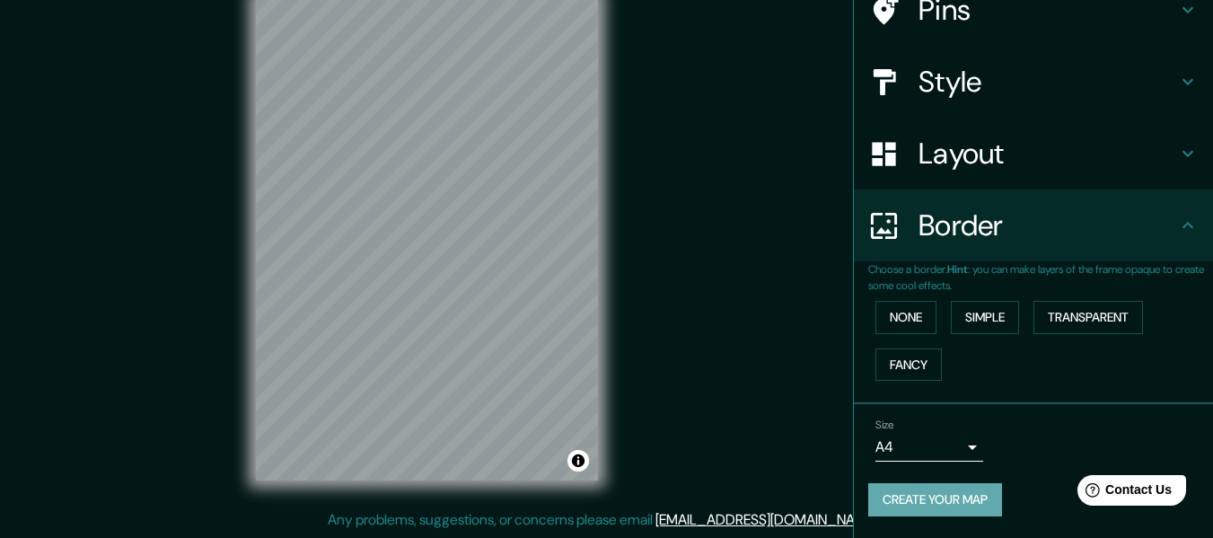
click at [923, 504] on button "Create your map" at bounding box center [935, 499] width 134 height 33
drag, startPoint x: 613, startPoint y: 321, endPoint x: 739, endPoint y: 151, distance: 211.8
click at [739, 151] on div "Mappin Location [GEOGRAPHIC_DATA], [GEOGRAPHIC_DATA], [GEOGRAPHIC_DATA] Pins St…" at bounding box center [606, 253] width 1213 height 570
